Goal: Task Accomplishment & Management: Complete application form

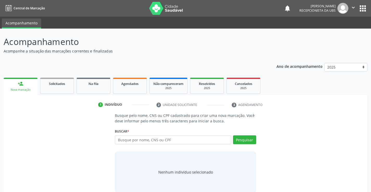
click at [173, 138] on input "text" at bounding box center [173, 140] width 116 height 9
type input "702801157233965"
click at [245, 135] on div "Buscar * Busque por nome, CNS ou CPF Nenhum resultado encontrado para: " " Não …" at bounding box center [185, 138] width 141 height 20
click at [245, 136] on button "Pesquisar" at bounding box center [244, 140] width 23 height 9
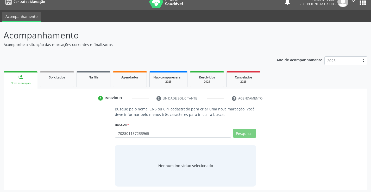
scroll to position [8, 0]
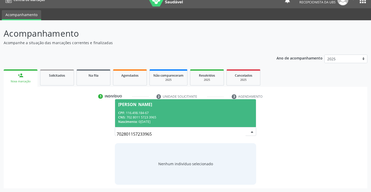
click at [202, 117] on div "CNS: 702 8011 5723 3965" at bounding box center [185, 117] width 134 height 4
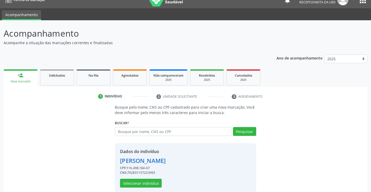
scroll to position [16, 0]
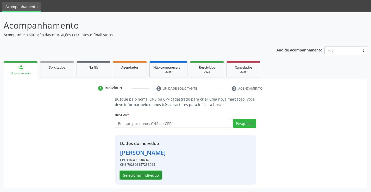
click at [155, 174] on button "Selecionar indivíduo" at bounding box center [141, 175] width 42 height 9
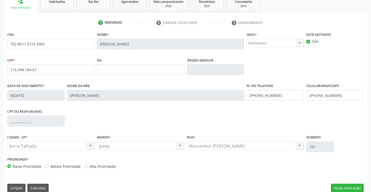
scroll to position [90, 0]
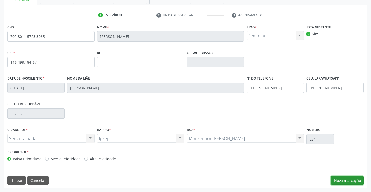
click at [336, 182] on button "Nova marcação" at bounding box center [347, 180] width 33 height 9
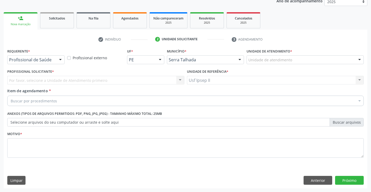
scroll to position [66, 0]
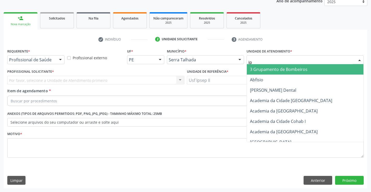
type input "ips"
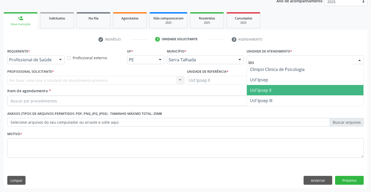
click at [271, 93] on span "Usf Ipsep II" at bounding box center [305, 90] width 117 height 10
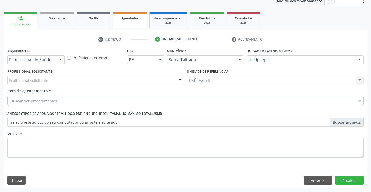
click at [143, 23] on link "Agendados" at bounding box center [130, 20] width 34 height 16
select select "9"
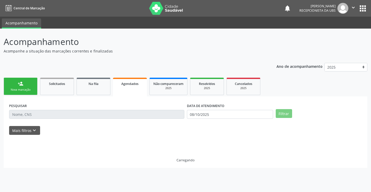
scroll to position [0, 0]
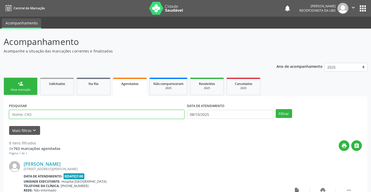
click at [79, 116] on input "text" at bounding box center [96, 114] width 175 height 9
paste input "702801157233965"
type input "702801157233965"
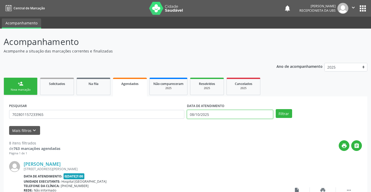
click at [230, 113] on input "08/10/2025" at bounding box center [230, 114] width 86 height 9
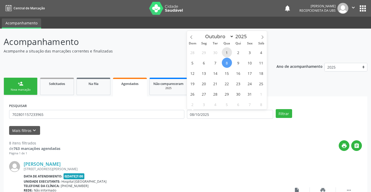
click at [230, 54] on span "1" at bounding box center [227, 52] width 10 height 10
type input "01/10/2025"
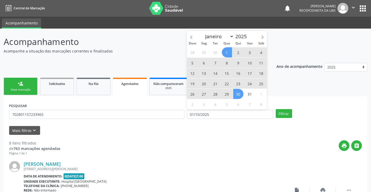
click at [240, 92] on span "30" at bounding box center [238, 94] width 10 height 10
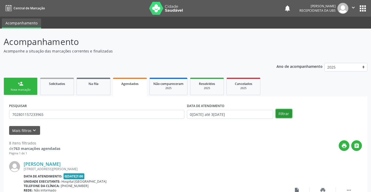
click at [286, 116] on button "Filtrar" at bounding box center [284, 113] width 16 height 9
click at [22, 87] on link "person_add Nova marcação" at bounding box center [21, 86] width 34 height 17
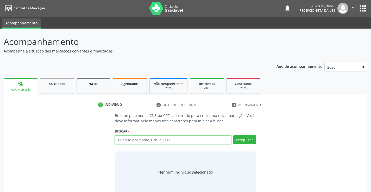
click at [169, 139] on input "text" at bounding box center [173, 140] width 116 height 9
paste input "702801157233965"
click at [164, 144] on input "702801157233965" at bounding box center [173, 140] width 116 height 9
type input "702801157233965"
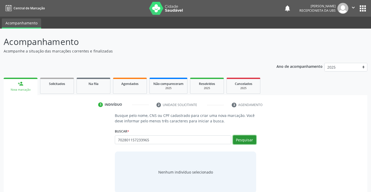
click at [246, 139] on button "Pesquisar" at bounding box center [244, 140] width 23 height 9
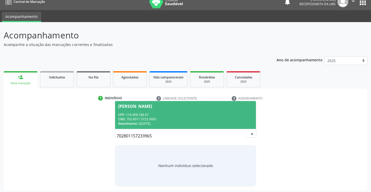
scroll to position [8, 0]
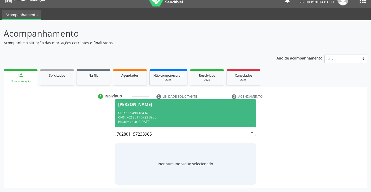
click at [171, 116] on div "CNS: 702 8011 5723 3965" at bounding box center [185, 117] width 134 height 4
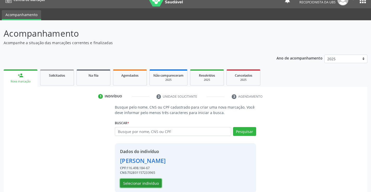
click at [151, 184] on button "Selecionar indivíduo" at bounding box center [141, 183] width 42 height 9
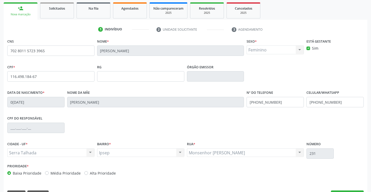
scroll to position [90, 0]
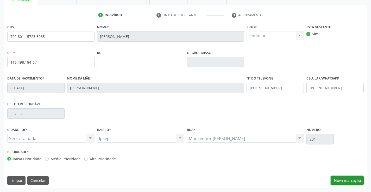
click at [336, 179] on button "Nova marcação" at bounding box center [347, 180] width 33 height 9
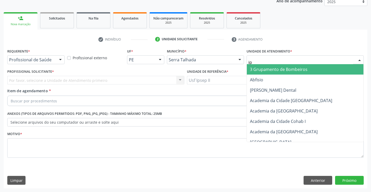
type input "ips"
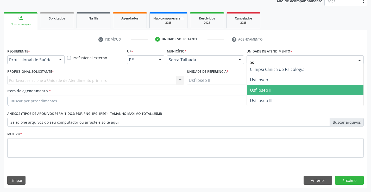
click at [271, 90] on span "Usf Ipsep II" at bounding box center [260, 90] width 21 height 6
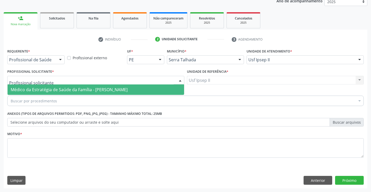
click at [53, 80] on div at bounding box center [95, 80] width 177 height 9
click at [51, 90] on span "Médico da Estratégia de Saúde da Família - [PERSON_NAME]" at bounding box center [69, 90] width 117 height 6
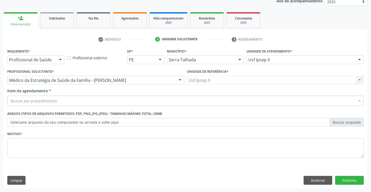
click at [53, 104] on div "Buscar por procedimentos" at bounding box center [185, 101] width 356 height 10
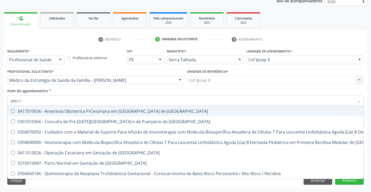
type input "alto ris"
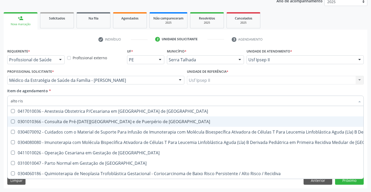
click at [108, 120] on div "0301010366 - Consulta de Pré-[DATE][GEOGRAPHIC_DATA] e de Puerpério de [GEOGRAP…" at bounding box center [278, 122] width 535 height 4
checkbox Risco "true"
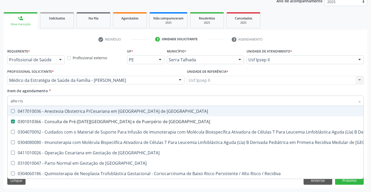
click at [109, 90] on div "Item de agendamento * alto ris Desfazer seleção 0417010036 - Anestesia Obstetri…" at bounding box center [185, 96] width 356 height 16
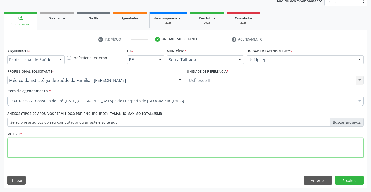
click at [60, 151] on textarea at bounding box center [185, 148] width 356 height 20
type textarea "a"
click at [358, 181] on button "Próximo" at bounding box center [349, 180] width 29 height 9
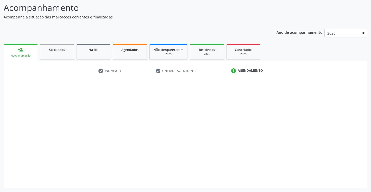
scroll to position [34, 0]
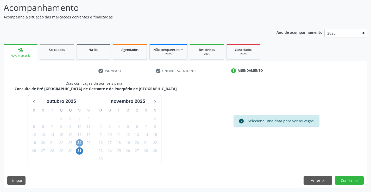
click at [78, 141] on span "24" at bounding box center [79, 142] width 7 height 7
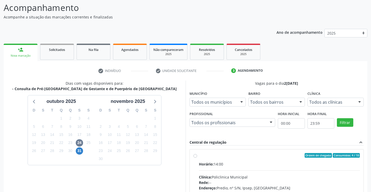
click at [345, 106] on div "Todos as clínicas" at bounding box center [335, 102] width 56 height 9
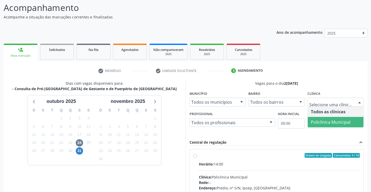
click at [336, 119] on span "Policlinica Municipal" at bounding box center [331, 122] width 40 height 6
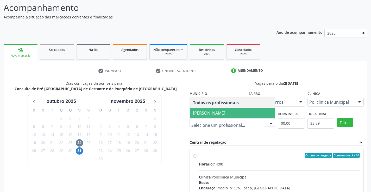
click at [225, 114] on span "[PERSON_NAME]" at bounding box center [209, 113] width 32 height 6
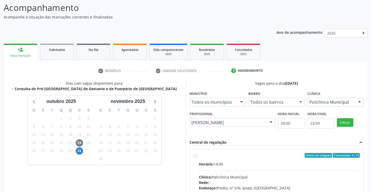
click at [250, 138] on div "Vagas para o dia 2[DATE] Município Todos os municípios Todos os municípios [GEO…" at bounding box center [276, 161] width 174 height 160
click at [344, 122] on button "Filtrar" at bounding box center [345, 122] width 16 height 9
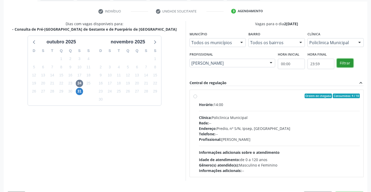
scroll to position [109, 0]
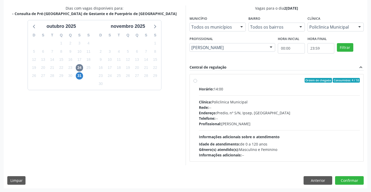
click at [258, 123] on div "Profissional: [PERSON_NAME]" at bounding box center [279, 123] width 161 height 5
click at [197, 83] on input "Ordem de chegada Consumidos: 4 / 10 Horário: 14:00 Clínica: Policlinica Municip…" at bounding box center [195, 80] width 4 height 5
radio input "true"
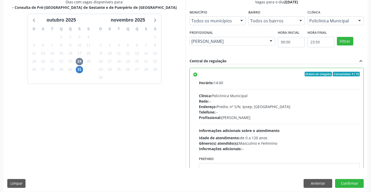
scroll to position [119, 0]
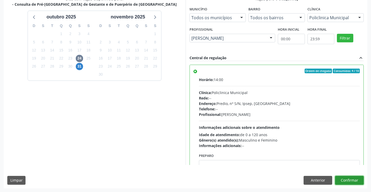
click at [348, 182] on button "Confirmar" at bounding box center [349, 180] width 29 height 9
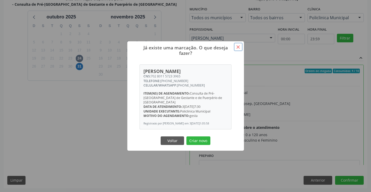
click at [239, 48] on button "×" at bounding box center [238, 47] width 9 height 9
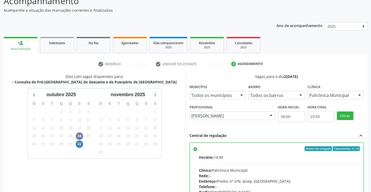
scroll to position [41, 0]
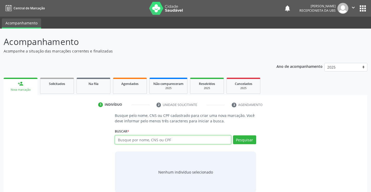
paste input "704502156376320"
type input "704502156376320"
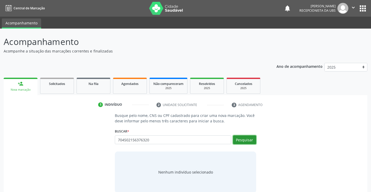
click at [247, 143] on button "Pesquisar" at bounding box center [244, 140] width 23 height 9
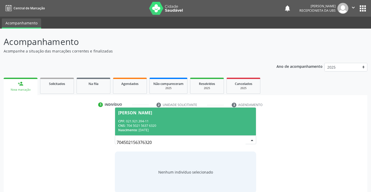
click at [137, 120] on div "CPF: 021.921.394-11" at bounding box center [185, 121] width 134 height 4
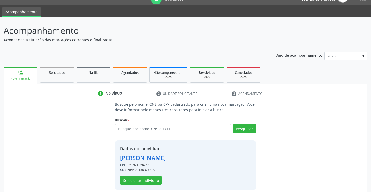
scroll to position [16, 0]
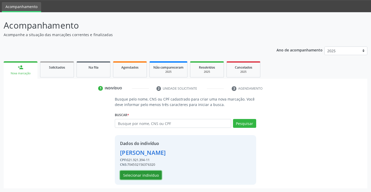
click at [140, 176] on button "Selecionar indivíduo" at bounding box center [141, 175] width 42 height 9
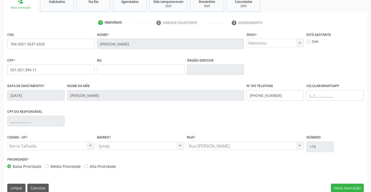
scroll to position [90, 0]
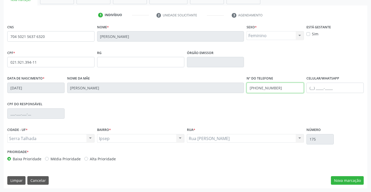
click at [283, 93] on input "(87) 99605-3018" at bounding box center [274, 88] width 57 height 10
type input "(87) 99998-1617"
click at [341, 181] on button "Nova marcação" at bounding box center [347, 180] width 33 height 9
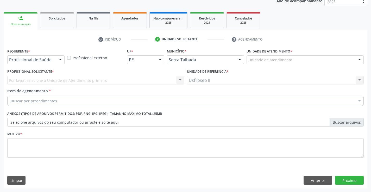
scroll to position [66, 0]
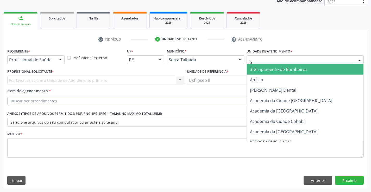
type input "ips"
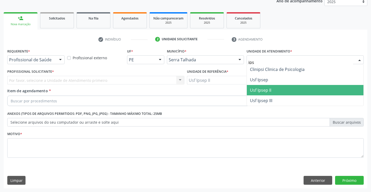
click at [270, 92] on span "Usf Ipsep II" at bounding box center [260, 90] width 21 height 6
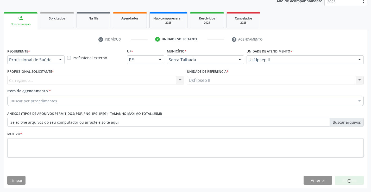
click at [99, 79] on div "Carregando... Nenhum resultado encontrado para: " " Não há nenhuma opção para s…" at bounding box center [95, 80] width 177 height 9
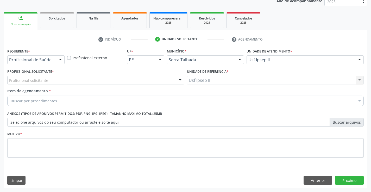
click at [100, 79] on div "Profissional solicitante" at bounding box center [95, 80] width 177 height 9
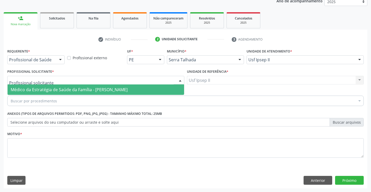
click at [99, 87] on span "Médico da Estratégia de Saúde da Família - [PERSON_NAME]" at bounding box center [69, 90] width 117 height 6
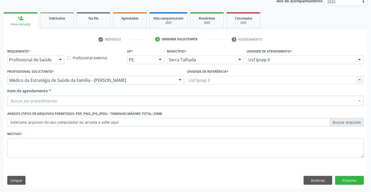
click at [95, 100] on div "Buscar por procedimentos" at bounding box center [185, 101] width 356 height 10
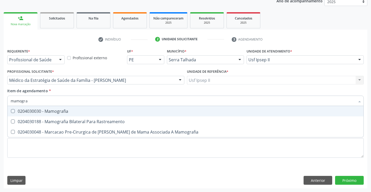
type input "mamograf"
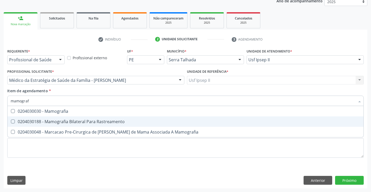
click at [89, 119] on span "0204030188 - Mamografia Bilateral Para Rastreamento" at bounding box center [186, 122] width 356 height 10
checkbox Rastreamento "true"
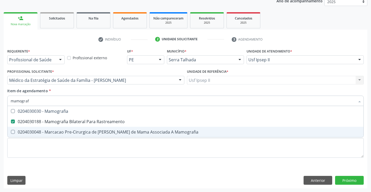
click at [50, 159] on div "Requerente * Profissional de Saúde Profissional de Saúde Paciente Nenhum result…" at bounding box center [185, 106] width 356 height 118
click at [50, 137] on li "0204030048 - Marcacao Pre-Cirurgica de [PERSON_NAME] de Mama Associada A Mamogr…" at bounding box center [186, 132] width 356 height 10
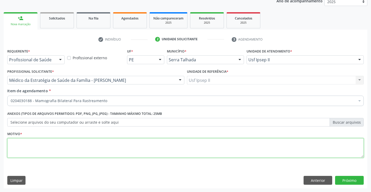
click at [170, 149] on textarea at bounding box center [185, 148] width 356 height 20
type textarea "a"
click at [349, 180] on button "Próximo" at bounding box center [349, 180] width 29 height 9
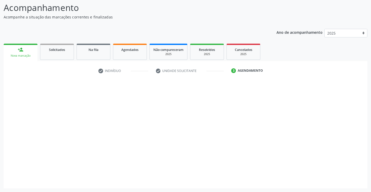
scroll to position [34, 0]
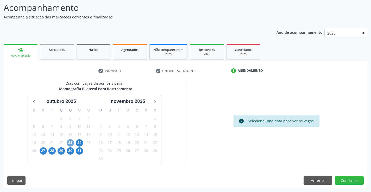
click at [72, 142] on span "23" at bounding box center [70, 142] width 7 height 7
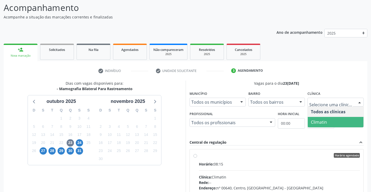
click at [326, 118] on span "Climatin" at bounding box center [336, 122] width 56 height 10
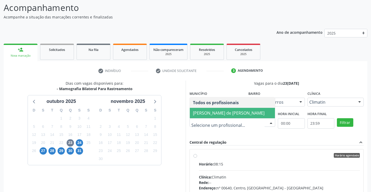
click at [236, 110] on span "Ana Carolina Barboza de Andrada Melo Lyra" at bounding box center [229, 113] width 72 height 6
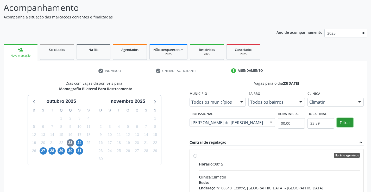
click at [343, 125] on button "Filtrar" at bounding box center [345, 122] width 16 height 9
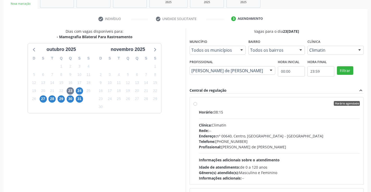
click at [240, 128] on div "Rede: --" at bounding box center [279, 130] width 161 height 5
click at [197, 106] on input "Horário agendado Horário: 08:15 Clínica: Climatin Rede: -- Endereço: nº 00640, …" at bounding box center [195, 103] width 4 height 5
radio input "true"
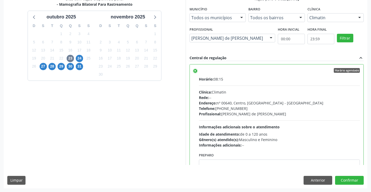
scroll to position [0, 0]
click at [350, 178] on button "Confirmar" at bounding box center [349, 180] width 29 height 9
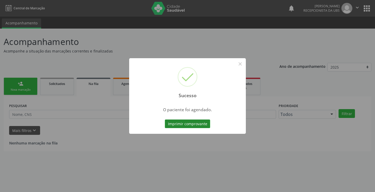
click at [198, 126] on button "Imprimir comprovante" at bounding box center [187, 124] width 45 height 9
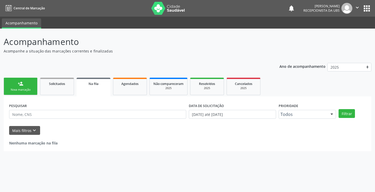
click at [23, 90] on div "Nova marcação" at bounding box center [21, 90] width 26 height 4
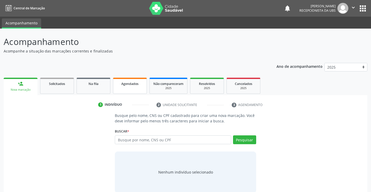
click at [123, 88] on link "Agendados" at bounding box center [130, 86] width 34 height 16
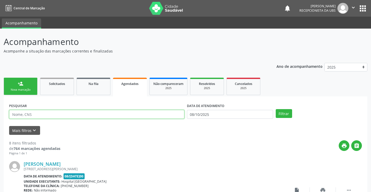
click at [109, 118] on input "text" at bounding box center [96, 114] width 175 height 9
type input "sabrina vasconcelos lima"
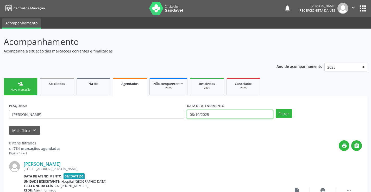
click at [236, 117] on input "08/10/2025" at bounding box center [230, 114] width 86 height 9
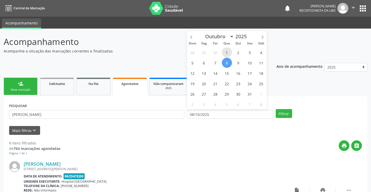
click at [227, 53] on span "1" at bounding box center [227, 52] width 10 height 10
type input "01/10/2025"
click at [227, 53] on span "1" at bounding box center [227, 52] width 10 height 10
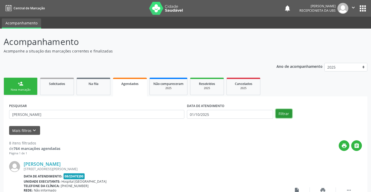
click at [281, 116] on button "Filtrar" at bounding box center [284, 113] width 16 height 9
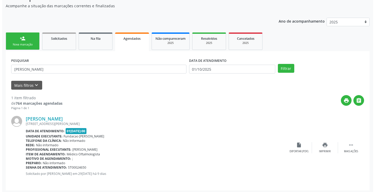
scroll to position [47, 0]
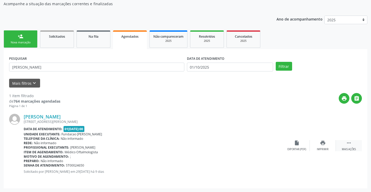
click at [349, 147] on div " Mais ações" at bounding box center [349, 145] width 26 height 11
click at [301, 147] on div "cancel Cancelar" at bounding box center [297, 145] width 26 height 11
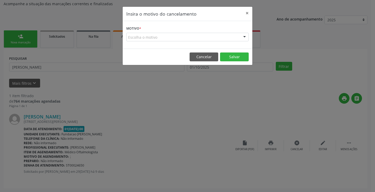
click at [192, 38] on div "Escolha o motivo" at bounding box center [187, 37] width 122 height 9
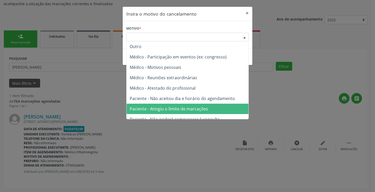
scroll to position [26, 0]
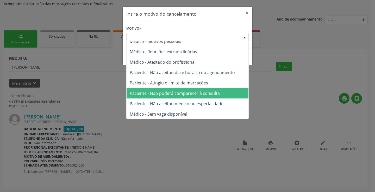
click at [174, 96] on span "Paciente - Não poderá comparecer à consulta" at bounding box center [175, 94] width 90 height 6
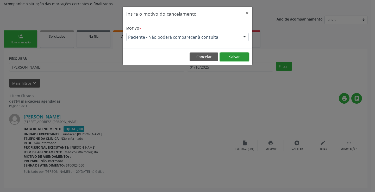
click at [228, 59] on button "Salvar" at bounding box center [234, 57] width 29 height 9
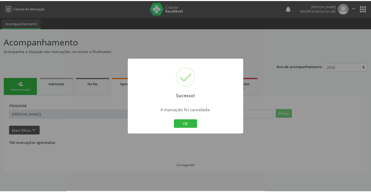
scroll to position [0, 0]
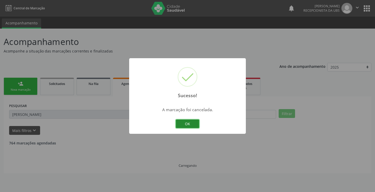
click at [192, 121] on button "OK" at bounding box center [187, 124] width 23 height 9
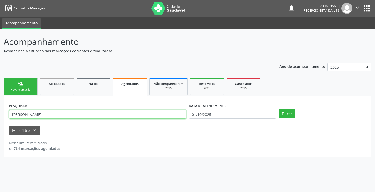
click at [181, 116] on input "sabrina vasconcelos lima" at bounding box center [97, 114] width 177 height 9
click at [26, 86] on link "person_add Nova marcação" at bounding box center [21, 86] width 34 height 17
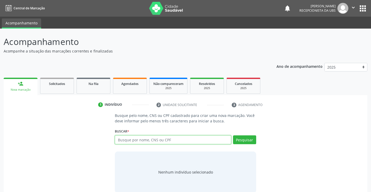
click at [141, 141] on input "text" at bounding box center [173, 140] width 116 height 9
paste input "700007627150404"
type input "700007627150404"
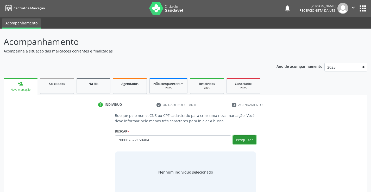
click at [240, 140] on button "Pesquisar" at bounding box center [244, 140] width 23 height 9
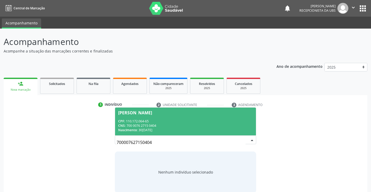
click at [192, 121] on div "CPF: 110.172.064-65" at bounding box center [185, 121] width 134 height 4
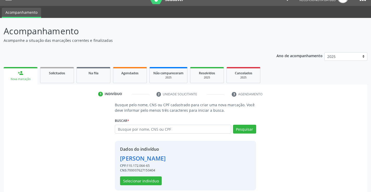
scroll to position [16, 0]
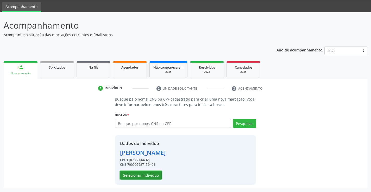
click at [141, 175] on button "Selecionar indivíduo" at bounding box center [141, 175] width 42 height 9
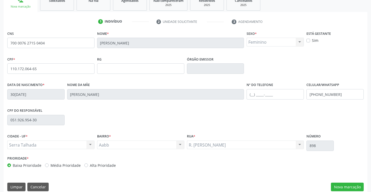
scroll to position [90, 0]
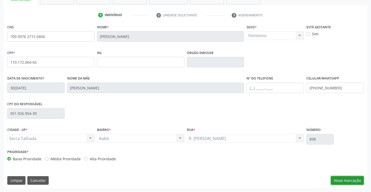
click at [350, 178] on button "Nova marcação" at bounding box center [347, 180] width 33 height 9
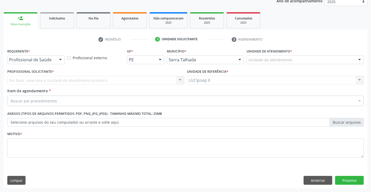
scroll to position [66, 0]
click at [319, 61] on div "Unidade de atendimento" at bounding box center [304, 59] width 117 height 9
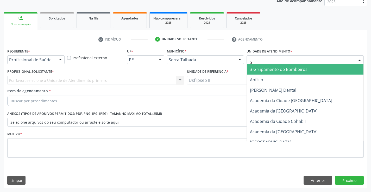
type input "ips"
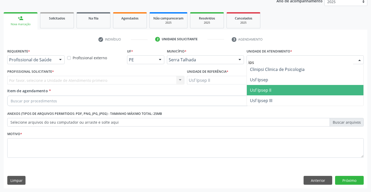
click at [280, 88] on span "Usf Ipsep II" at bounding box center [305, 90] width 117 height 10
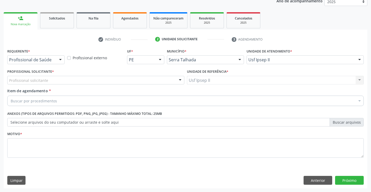
click at [92, 81] on div "Profissional solicitante" at bounding box center [95, 80] width 177 height 9
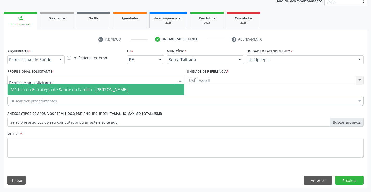
click at [91, 87] on span "Médico da Estratégia de Saúde da Família - [PERSON_NAME]" at bounding box center [69, 90] width 117 height 6
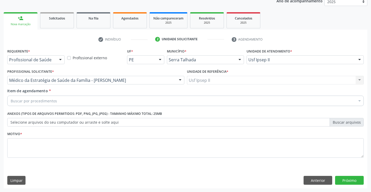
click at [85, 100] on div "Buscar por procedimentos" at bounding box center [185, 101] width 356 height 10
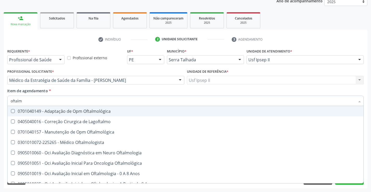
type input "oftalmo"
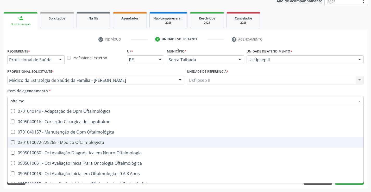
click at [82, 143] on div "0301010072-225265 - Médico Oftalmologista" at bounding box center [186, 143] width 350 height 4
checkbox Oftalmologista "true"
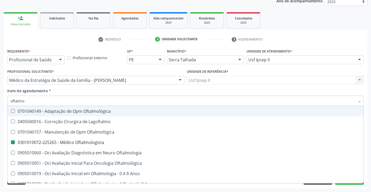
click at [91, 93] on div "Item de agendamento * oftalmo Desfazer seleção 0701040149 - Adaptação de Opm Of…" at bounding box center [185, 96] width 356 height 16
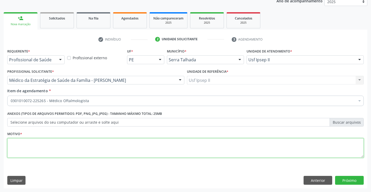
click at [68, 147] on textarea at bounding box center [185, 148] width 356 height 20
type textarea "e"
click at [356, 177] on button "Próximo" at bounding box center [349, 180] width 29 height 9
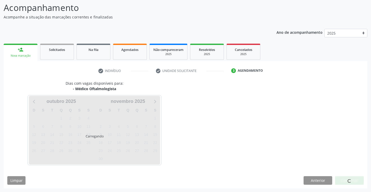
scroll to position [34, 0]
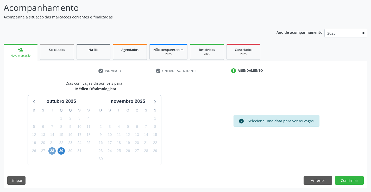
click at [52, 152] on span "28" at bounding box center [51, 151] width 7 height 7
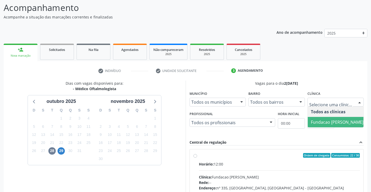
click at [323, 120] on span "Fundacao [PERSON_NAME]" at bounding box center [337, 122] width 53 height 6
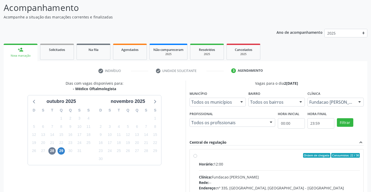
click at [273, 122] on div at bounding box center [271, 123] width 8 height 9
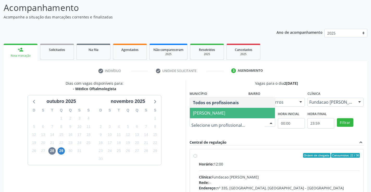
click at [225, 112] on span "Bruna Vieira Oliveira Carvalho Ventura" at bounding box center [209, 113] width 32 height 6
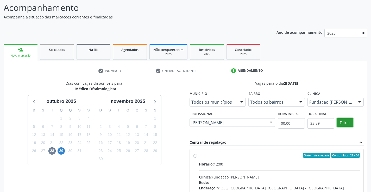
click at [351, 123] on button "Filtrar" at bounding box center [345, 122] width 16 height 9
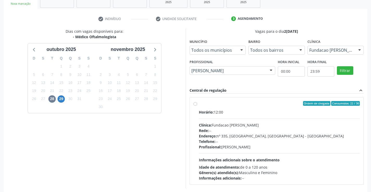
click at [227, 128] on div "Clínica: Fundacao Altino Ventura" at bounding box center [279, 125] width 161 height 5
click at [197, 106] on input "Ordem de chegada Consumidos: 22 / 30 Horário: 12:00 Clínica: Fundacao Altino Ve…" at bounding box center [195, 103] width 4 height 5
radio input "true"
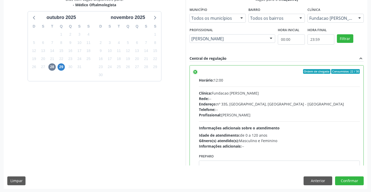
scroll to position [119, 0]
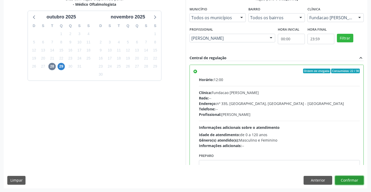
click at [345, 180] on button "Confirmar" at bounding box center [349, 180] width 29 height 9
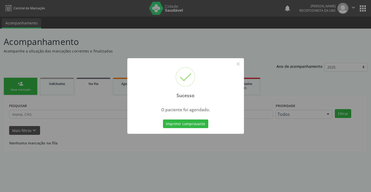
scroll to position [0, 0]
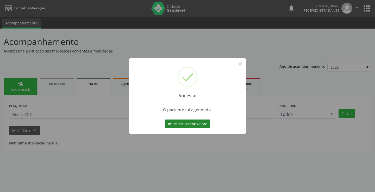
click at [191, 125] on button "Imprimir comprovante" at bounding box center [187, 124] width 45 height 9
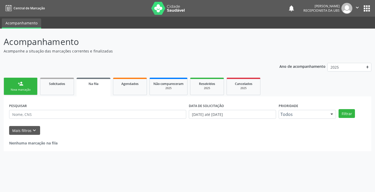
click at [15, 91] on div "Nova marcação" at bounding box center [21, 90] width 26 height 4
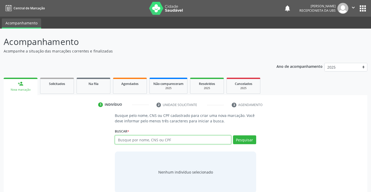
click at [136, 142] on input "text" at bounding box center [173, 140] width 116 height 9
paste input "898006330789047"
type input "898006330789047"
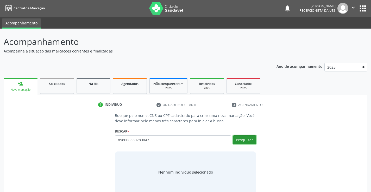
click at [241, 138] on button "Pesquisar" at bounding box center [244, 140] width 23 height 9
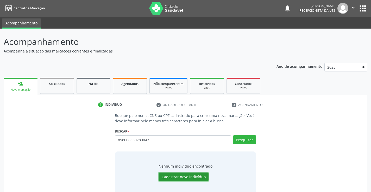
click at [173, 175] on button "Cadastrar novo indivíduo" at bounding box center [183, 177] width 50 height 9
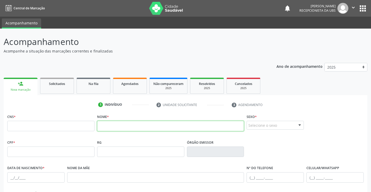
drag, startPoint x: 140, startPoint y: 124, endPoint x: 138, endPoint y: 121, distance: 3.5
click at [140, 124] on input "text" at bounding box center [170, 126] width 147 height 10
paste input "Oliver Ravi da Silva Marques"
type input "Oliver Ravi da Silva Marques"
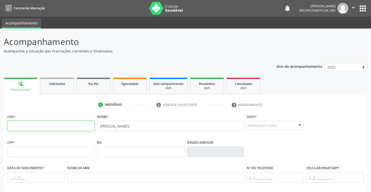
paste input "898 0063 3078 9047"
type input "898 0063 3078 9047"
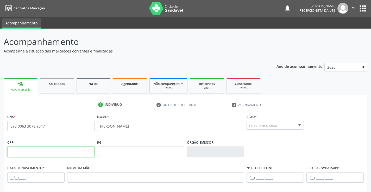
click at [58, 154] on input "text" at bounding box center [50, 152] width 87 height 10
paste input "000.463.554-05"
type input "000.463.554-05"
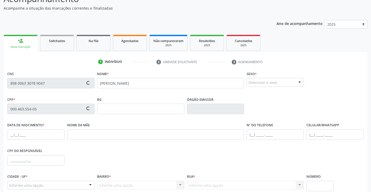
scroll to position [52, 0]
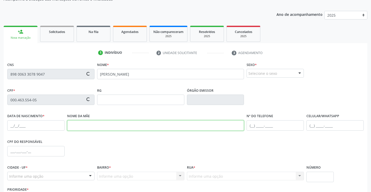
click at [150, 128] on input "text" at bounding box center [155, 125] width 177 height 10
paste input "Mayara Carla Marques"
type input "Mayara Carla Marques"
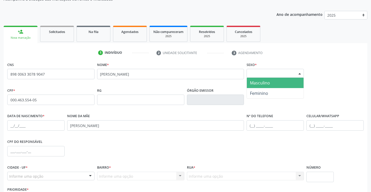
click at [288, 75] on div "Selecione o sexo" at bounding box center [274, 73] width 57 height 9
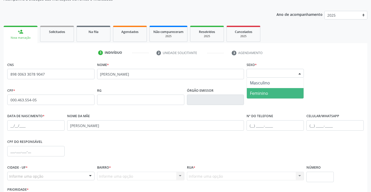
click at [280, 92] on span "Feminino" at bounding box center [275, 93] width 57 height 10
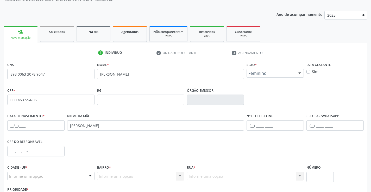
click at [36, 133] on fieldset "Data de nascimento *" at bounding box center [35, 123] width 57 height 22
drag, startPoint x: 42, startPoint y: 128, endPoint x: 44, endPoint y: 129, distance: 3.0
click at [42, 128] on input "text" at bounding box center [35, 125] width 57 height 10
paste input "09/10/2023"
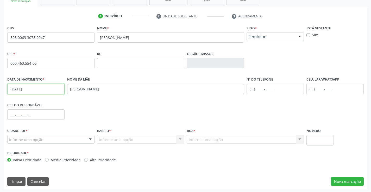
scroll to position [90, 0]
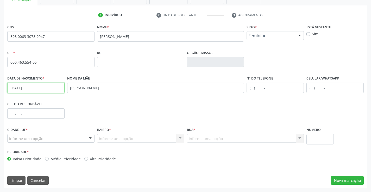
type input "09/10/2023"
click at [88, 139] on div at bounding box center [90, 139] width 8 height 9
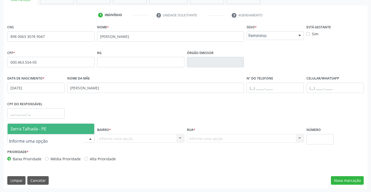
click at [74, 130] on span "Serra Talhada - PE" at bounding box center [51, 129] width 87 height 10
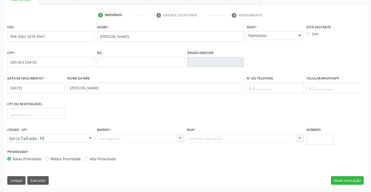
click at [138, 141] on div "Carregando... Nenhum resultado encontrado para: " " Nenhuma opção encontrada. D…" at bounding box center [140, 138] width 87 height 9
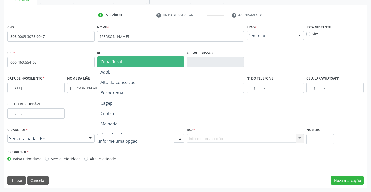
click at [178, 139] on div at bounding box center [180, 139] width 8 height 9
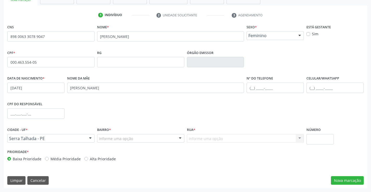
click at [179, 141] on div at bounding box center [180, 139] width 8 height 9
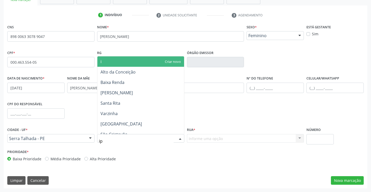
type input "ips"
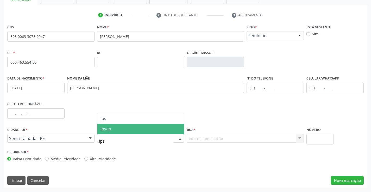
click at [159, 127] on span "Ipsep" at bounding box center [140, 129] width 87 height 10
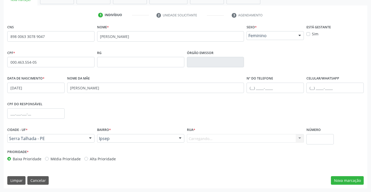
click at [219, 140] on div "Carregando... Nenhum resultado encontrado para: " " Nenhuma opção encontrada. D…" at bounding box center [245, 138] width 117 height 9
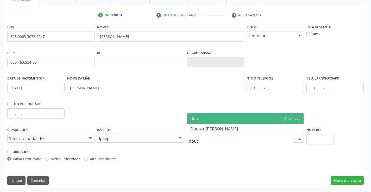
type input "douto"
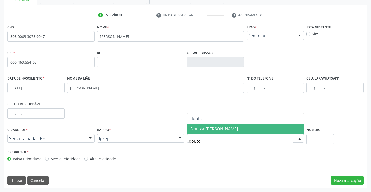
click at [225, 132] on span "Doutor Ivan de Oliveira" at bounding box center [245, 129] width 117 height 10
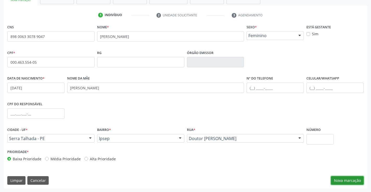
click at [334, 179] on button "Nova marcação" at bounding box center [347, 180] width 33 height 9
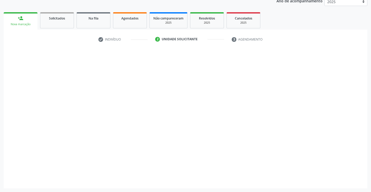
scroll to position [66, 0]
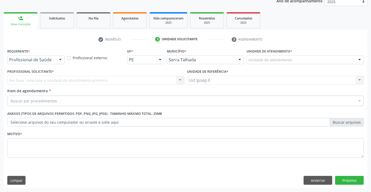
click at [296, 58] on div "Unidade de atendimento" at bounding box center [304, 59] width 117 height 9
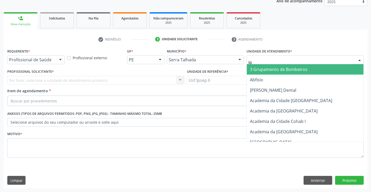
type input "ips"
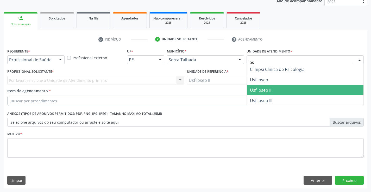
click at [276, 87] on span "Usf Ipsep II" at bounding box center [305, 90] width 117 height 10
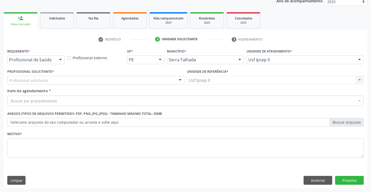
click at [63, 79] on div "Profissional solicitante" at bounding box center [95, 80] width 177 height 9
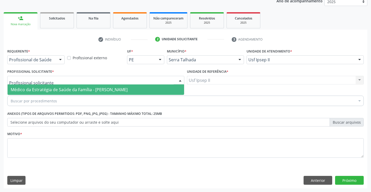
click at [62, 85] on span "Médico da Estratégia de Saúde da Família - [PERSON_NAME]" at bounding box center [96, 90] width 176 height 10
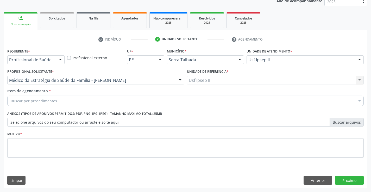
click at [64, 99] on div "Buscar por procedimentos" at bounding box center [185, 101] width 356 height 10
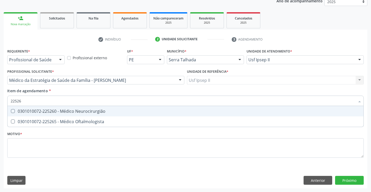
type input "225265"
click at [110, 113] on div "0301010072-225265 - Médico Oftalmologista" at bounding box center [186, 111] width 350 height 4
checkbox Oftalmologista "true"
click at [85, 139] on div "Requerente * Profissional de Saúde Profissional de Saúde Paciente Nenhum result…" at bounding box center [185, 106] width 356 height 118
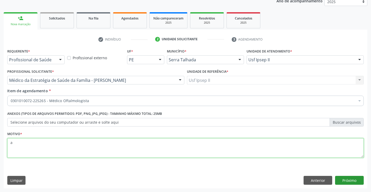
type textarea "a"
click at [356, 183] on button "Próximo" at bounding box center [349, 180] width 29 height 9
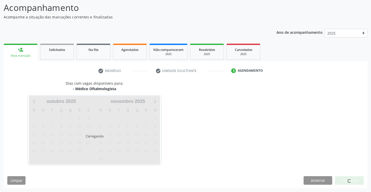
scroll to position [49, 0]
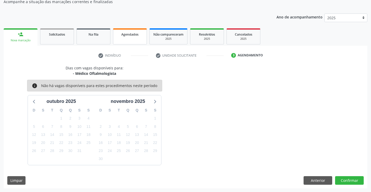
click at [136, 34] on span "Agendados" at bounding box center [129, 34] width 17 height 4
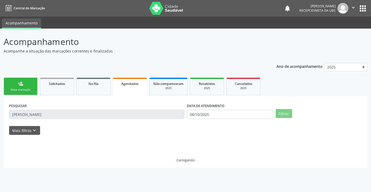
scroll to position [0, 0]
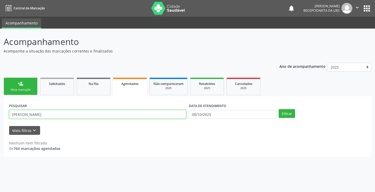
click at [99, 116] on input "sabrina vasconcelos lima" at bounding box center [97, 114] width 177 height 9
type input "lucas aryston da silva lima"
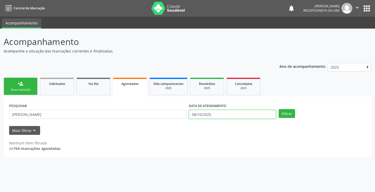
click at [243, 116] on input "08/10/2025" at bounding box center [232, 114] width 87 height 9
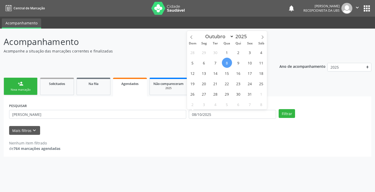
click at [228, 62] on span "8" at bounding box center [227, 63] width 10 height 10
type input "08/10/2025"
click at [228, 62] on span "8" at bounding box center [227, 63] width 10 height 10
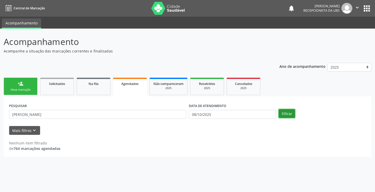
click at [288, 110] on button "Filtrar" at bounding box center [286, 113] width 16 height 9
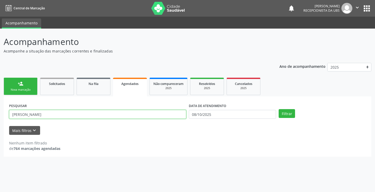
click at [70, 116] on input "lucas aryston da silva lima" at bounding box center [97, 114] width 177 height 9
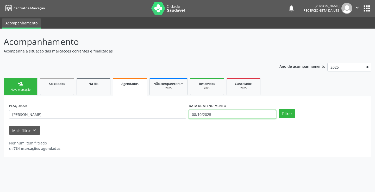
click at [222, 117] on input "08/10/2025" at bounding box center [232, 114] width 87 height 9
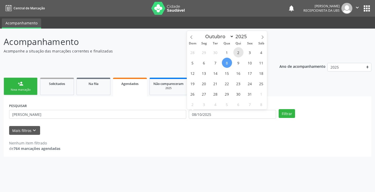
click at [240, 51] on span "2" at bounding box center [238, 52] width 10 height 10
type input "02/10/2025"
click at [240, 51] on span "2" at bounding box center [238, 52] width 10 height 10
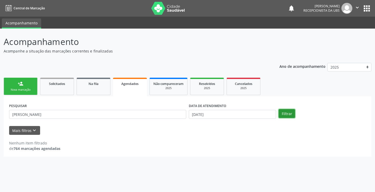
click at [284, 111] on button "Filtrar" at bounding box center [286, 113] width 16 height 9
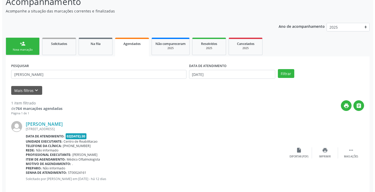
scroll to position [47, 0]
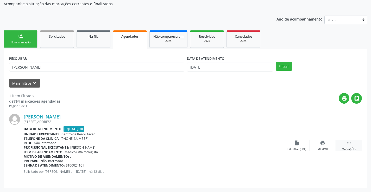
click at [353, 143] on div " Mais ações" at bounding box center [349, 145] width 26 height 11
click at [295, 148] on div "cancel Cancelar" at bounding box center [297, 145] width 26 height 11
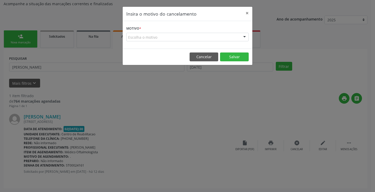
click at [208, 39] on div "Escolha o motivo" at bounding box center [187, 37] width 122 height 9
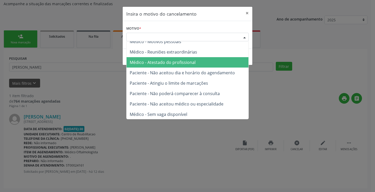
scroll to position [26, 0]
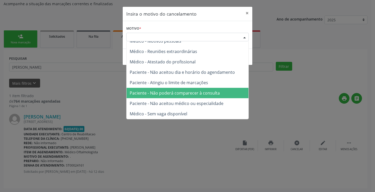
click at [187, 95] on span "Paciente - Não poderá comparecer à consulta" at bounding box center [175, 93] width 90 height 6
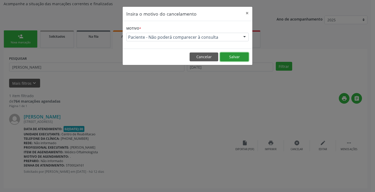
click at [228, 57] on button "Salvar" at bounding box center [234, 57] width 29 height 9
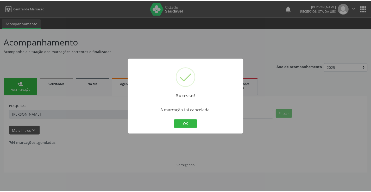
scroll to position [0, 0]
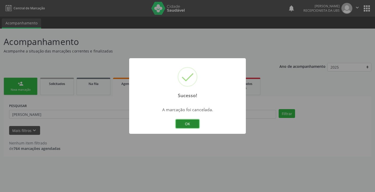
click at [188, 128] on button "OK" at bounding box center [187, 124] width 23 height 9
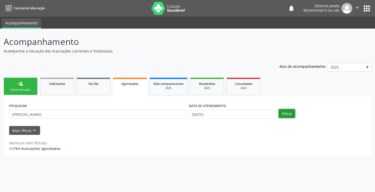
click at [293, 114] on button "Filtrar" at bounding box center [286, 113] width 16 height 9
drag, startPoint x: 18, startPoint y: 87, endPoint x: 12, endPoint y: 94, distance: 9.0
click at [18, 87] on link "person_add Nova marcação" at bounding box center [21, 86] width 34 height 17
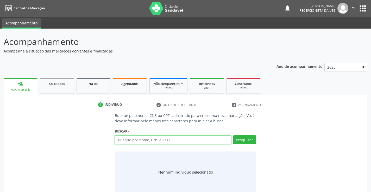
paste input "898006330789047"
type input "898006330789047"
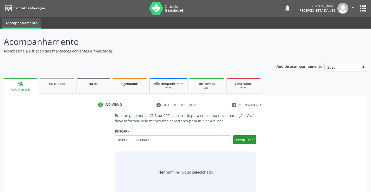
click at [233, 139] on div "Pesquisar" at bounding box center [243, 142] width 25 height 12
click at [236, 139] on button "Pesquisar" at bounding box center [244, 140] width 23 height 9
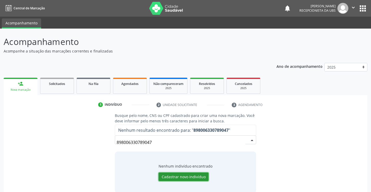
click at [181, 180] on button "Cadastrar novo indivíduo" at bounding box center [183, 177] width 50 height 9
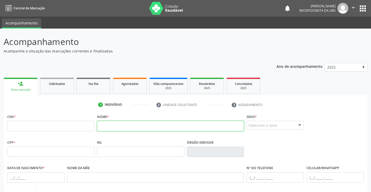
paste input "Oliver Ravi da Silva Marques"
type input "Oliver Ravi da Silva Marques"
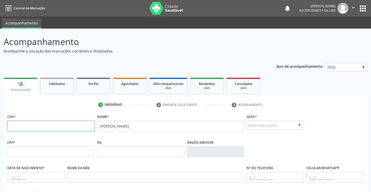
click at [57, 128] on input "text" at bounding box center [50, 126] width 87 height 10
paste input "898 0063 3078 9047"
type input "898 0063 3078 9047"
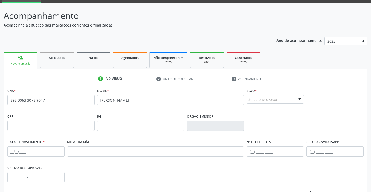
click at [301, 101] on div at bounding box center [300, 99] width 8 height 9
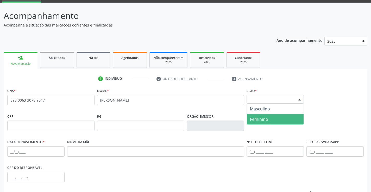
click at [270, 121] on span "Feminino" at bounding box center [275, 119] width 57 height 10
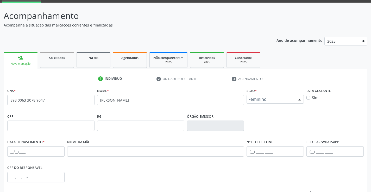
click at [286, 99] on span "Feminino" at bounding box center [270, 99] width 45 height 5
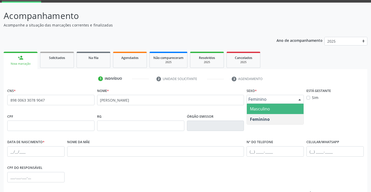
click at [284, 106] on span "Masculino" at bounding box center [275, 109] width 57 height 10
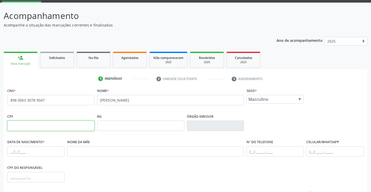
click at [35, 129] on input "text" at bounding box center [50, 126] width 87 height 10
paste input "000.463.554-05"
type input "000.463.554-05"
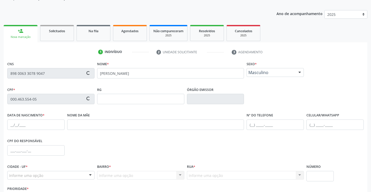
scroll to position [78, 0]
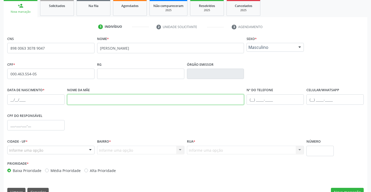
paste input "Mayara Carla Marques"
type input "Mayara Carla Marques"
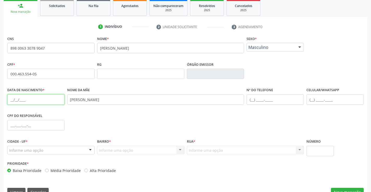
click at [30, 99] on input "text" at bounding box center [35, 99] width 57 height 10
paste input "09/10/2023"
type input "09/10/2023"
click at [161, 131] on div "CPF do responsável" at bounding box center [185, 125] width 359 height 26
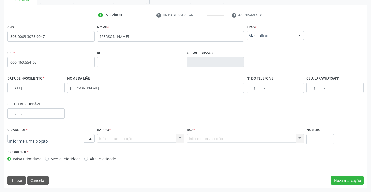
click at [92, 139] on div at bounding box center [90, 139] width 8 height 9
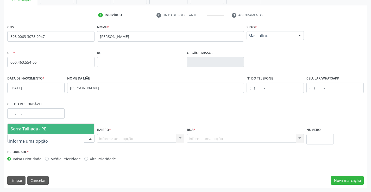
click at [76, 126] on span "Serra Talhada - PE" at bounding box center [51, 129] width 87 height 10
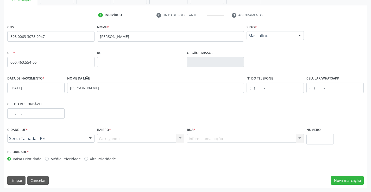
click at [135, 138] on div "Carregando... Nenhum resultado encontrado para: " " Nenhuma opção encontrada. D…" at bounding box center [140, 138] width 87 height 9
click at [181, 139] on div "Carregando... Nenhum resultado encontrado para: " " Nenhuma opção encontrada. D…" at bounding box center [140, 138] width 87 height 9
click at [179, 139] on div "Carregando... Nenhum resultado encontrado para: " " Nenhuma opção encontrada. D…" at bounding box center [140, 138] width 87 height 9
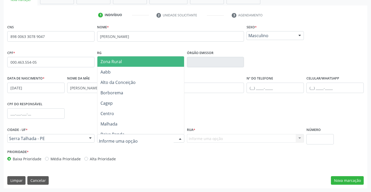
click at [170, 141] on input "text" at bounding box center [136, 141] width 75 height 10
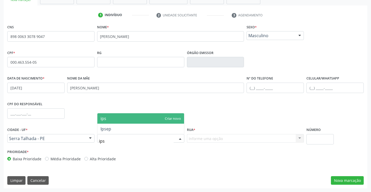
click at [143, 123] on span "ips" at bounding box center [140, 118] width 87 height 10
type input "ips"
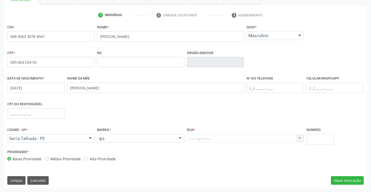
click at [141, 128] on div "Bairro * ips ips Zona Rural Aabb Alto da Conceição Borborema Cagep Centro Malha…" at bounding box center [140, 134] width 87 height 17
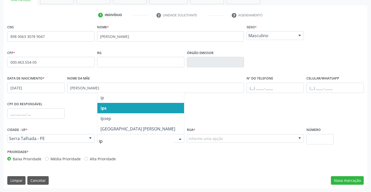
click at [143, 109] on span "ips" at bounding box center [140, 108] width 87 height 10
type input "ip"
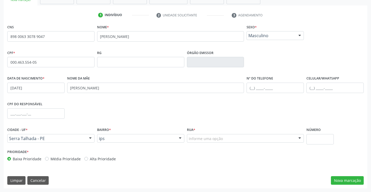
click at [177, 138] on div at bounding box center [180, 139] width 8 height 9
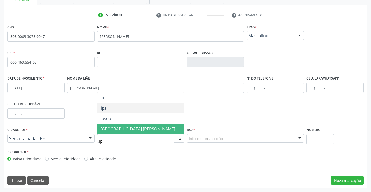
type input "ips"
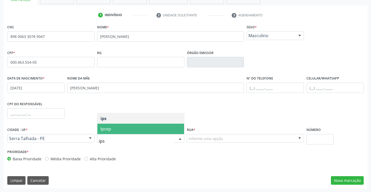
click at [168, 132] on span "Ipsep" at bounding box center [140, 129] width 87 height 10
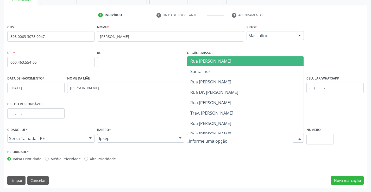
scroll to position [78, 0]
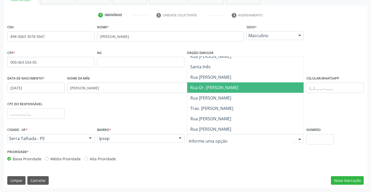
click at [238, 90] on span "Rua Dr. Ivan Souto de Oliveira" at bounding box center [214, 88] width 48 height 6
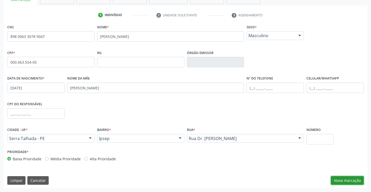
click at [347, 183] on button "Nova marcação" at bounding box center [347, 180] width 33 height 9
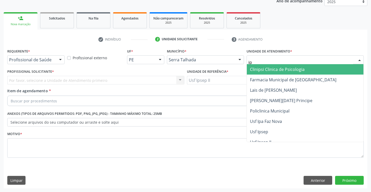
type input "ips"
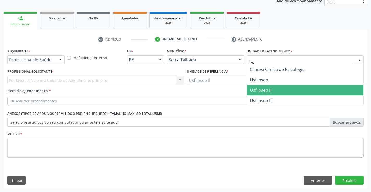
click at [268, 87] on span "Usf Ipsep II" at bounding box center [305, 90] width 117 height 10
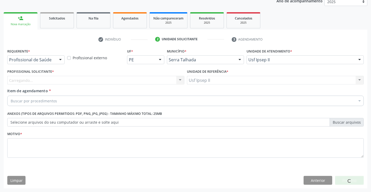
click at [75, 80] on div "Carregando..." at bounding box center [95, 80] width 177 height 9
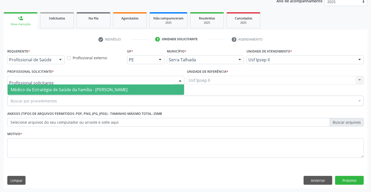
click at [82, 90] on span "Médico da Estratégia de Saúde da Família - [PERSON_NAME]" at bounding box center [69, 90] width 117 height 6
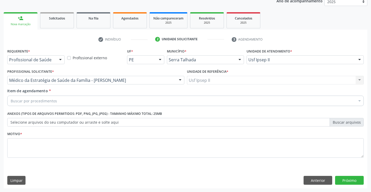
click at [82, 100] on div "Buscar por procedimentos" at bounding box center [185, 101] width 356 height 10
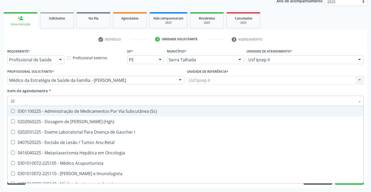
type input "2"
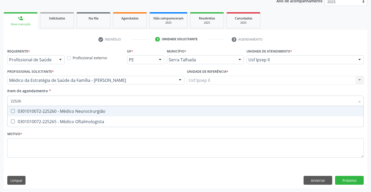
type input "225265"
click at [95, 111] on div "0301010072-225265 - Médico Oftalmologista" at bounding box center [186, 111] width 350 height 4
checkbox Oftalmologista "true"
click at [59, 153] on div "Requerente * Profissional de Saúde Profissional de Saúde Paciente Nenhum result…" at bounding box center [185, 106] width 356 height 118
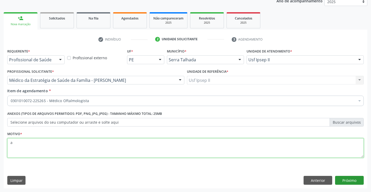
type textarea "a"
click at [351, 177] on button "Próximo" at bounding box center [349, 180] width 29 height 9
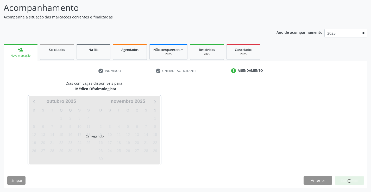
scroll to position [34, 0]
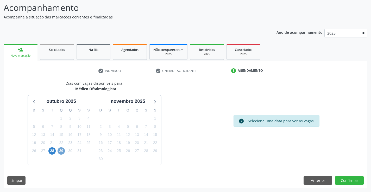
click at [60, 153] on span "29" at bounding box center [61, 151] width 7 height 7
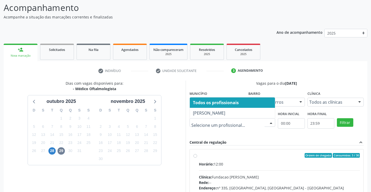
click at [253, 126] on div at bounding box center [232, 122] width 86 height 9
click at [50, 151] on span "28" at bounding box center [51, 151] width 7 height 7
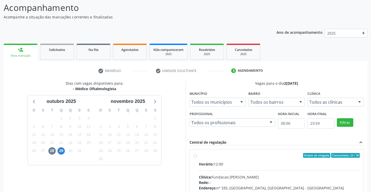
click at [33, 79] on div "check Indivíduo check Unidade solicitante 3 Agendamento CNS 898 0063 3078 9047 …" at bounding box center [186, 165] width 364 height 197
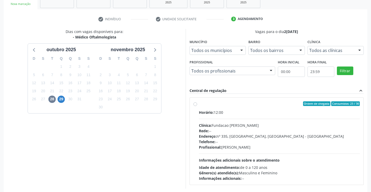
scroll to position [86, 0]
